Goal: Transaction & Acquisition: Book appointment/travel/reservation

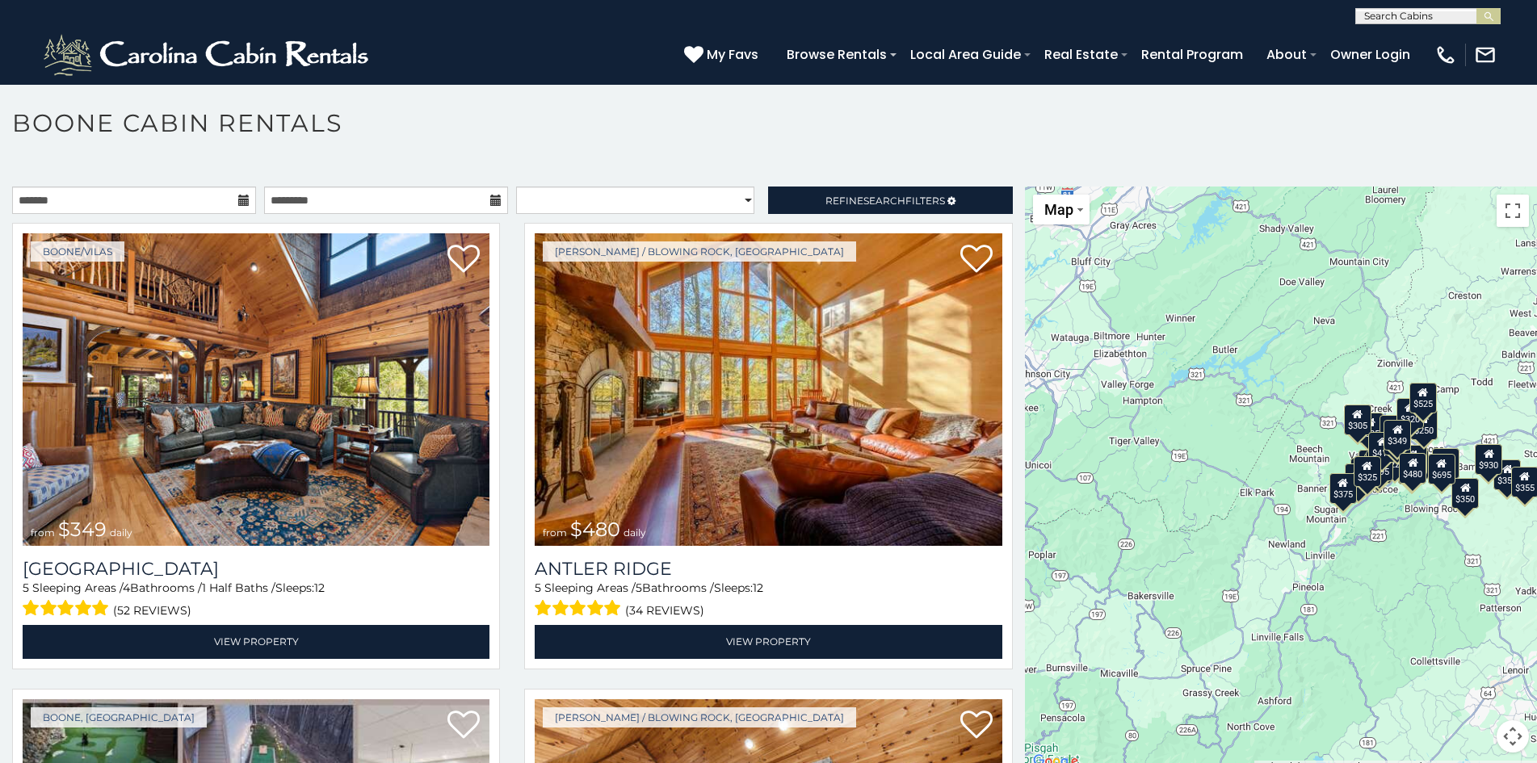
scroll to position [9, 0]
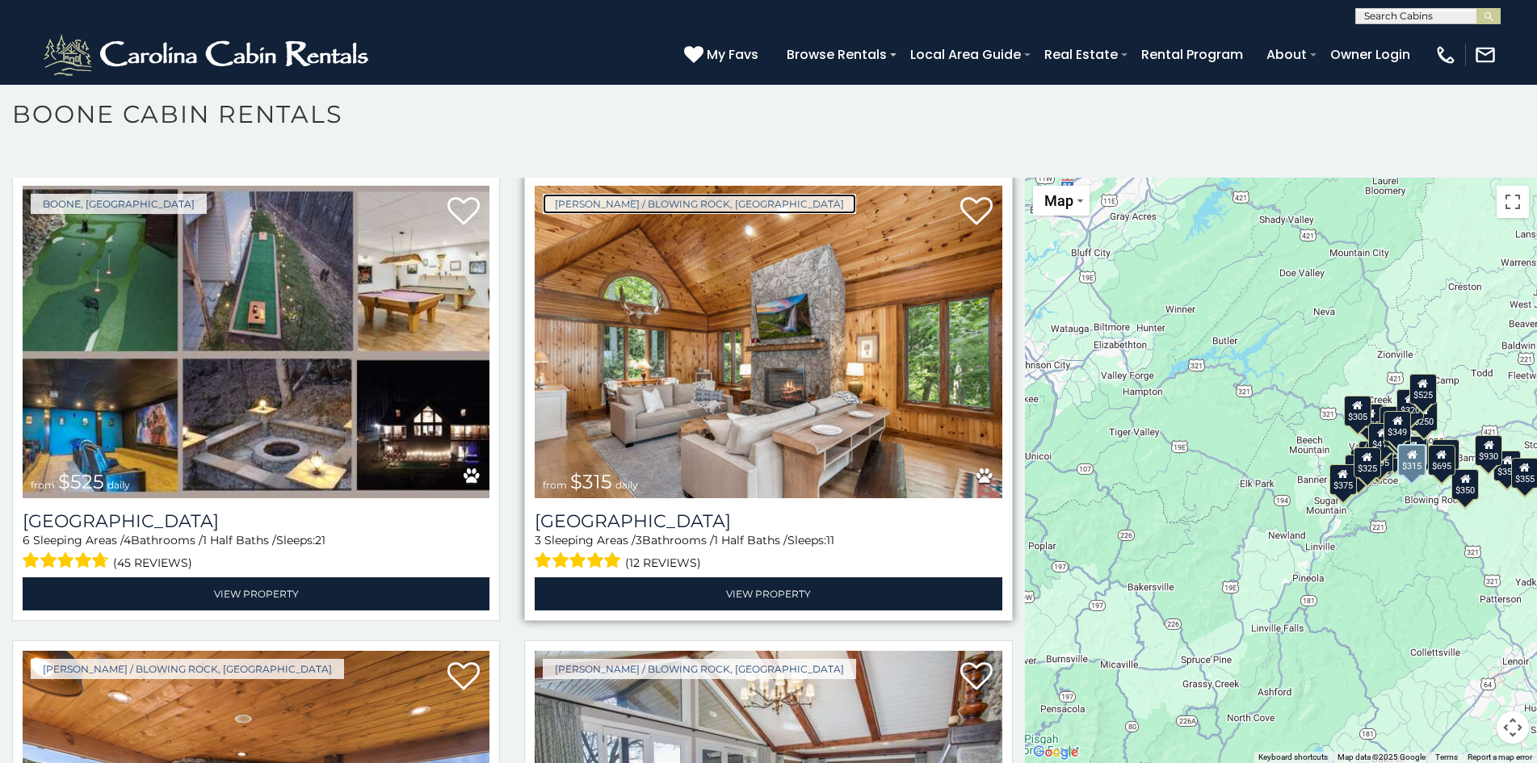
click at [649, 200] on link "[PERSON_NAME] / Blowing Rock, [GEOGRAPHIC_DATA]" at bounding box center [699, 204] width 313 height 20
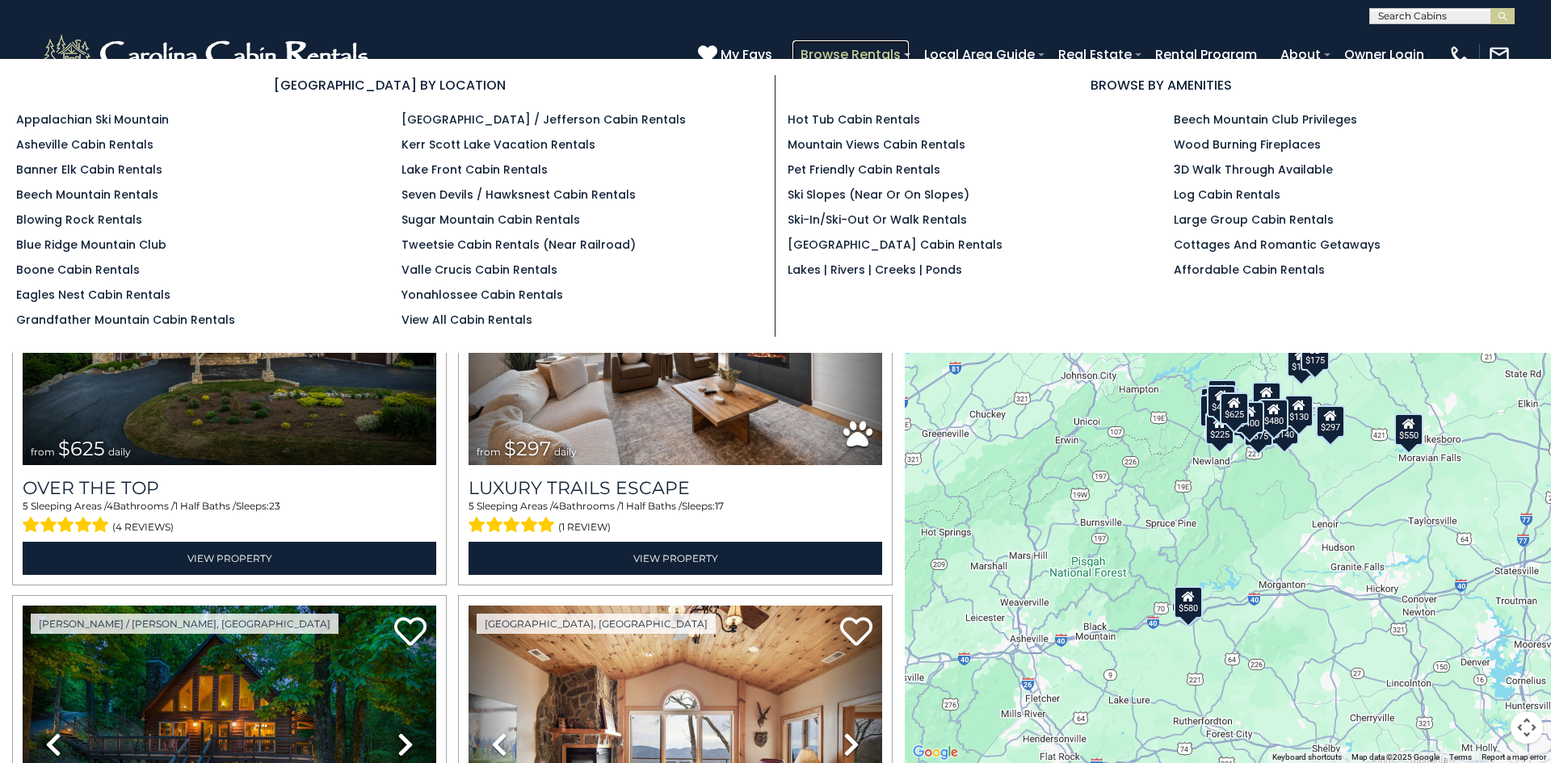
click at [807, 48] on link "Browse Rentals" at bounding box center [850, 54] width 116 height 28
